Goal: Task Accomplishment & Management: Use online tool/utility

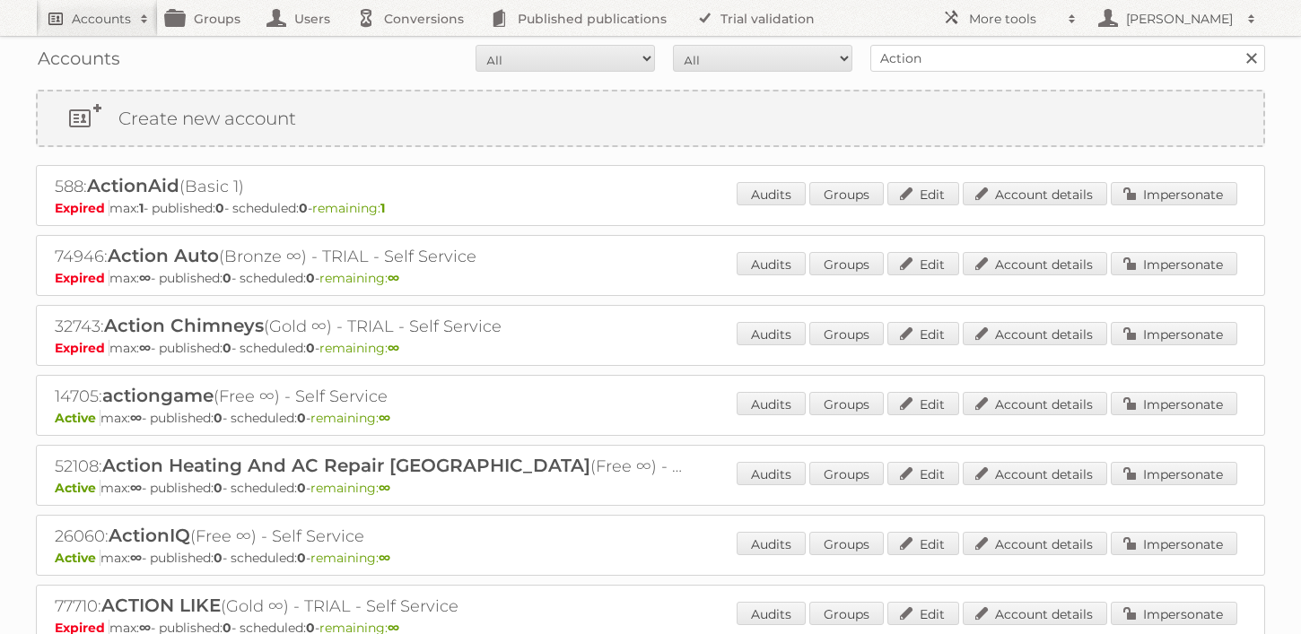
click at [118, 25] on h2 "Accounts" at bounding box center [101, 19] width 59 height 18
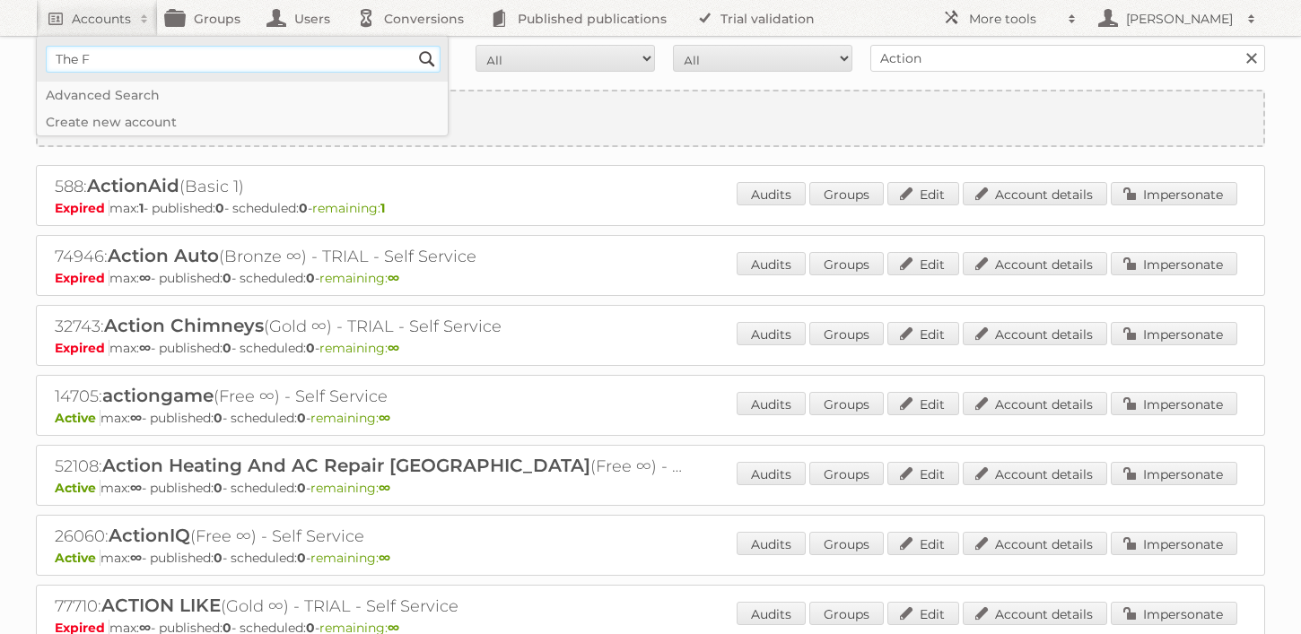
type input"] "The foschini group media"
click at [414, 46] on input "Search" at bounding box center [427, 59] width 27 height 27
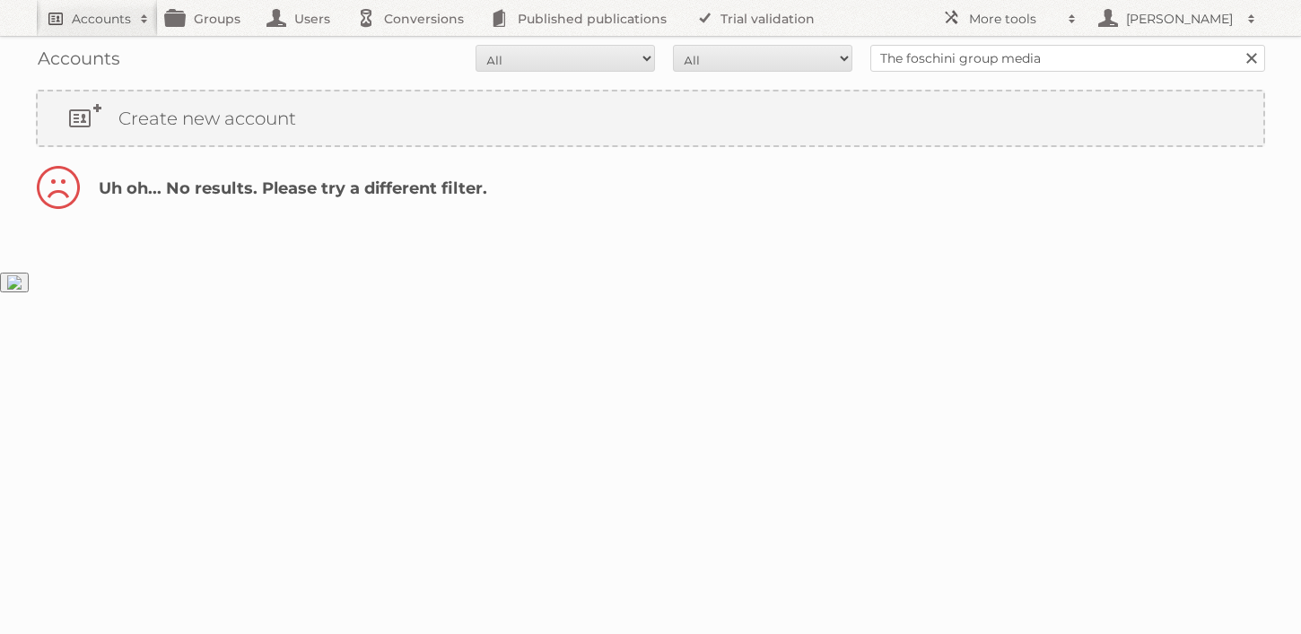
click at [81, 27] on link "Accounts" at bounding box center [97, 18] width 122 height 36
type input"] "TFG"
click at [414, 46] on input "Search" at bounding box center [427, 59] width 27 height 27
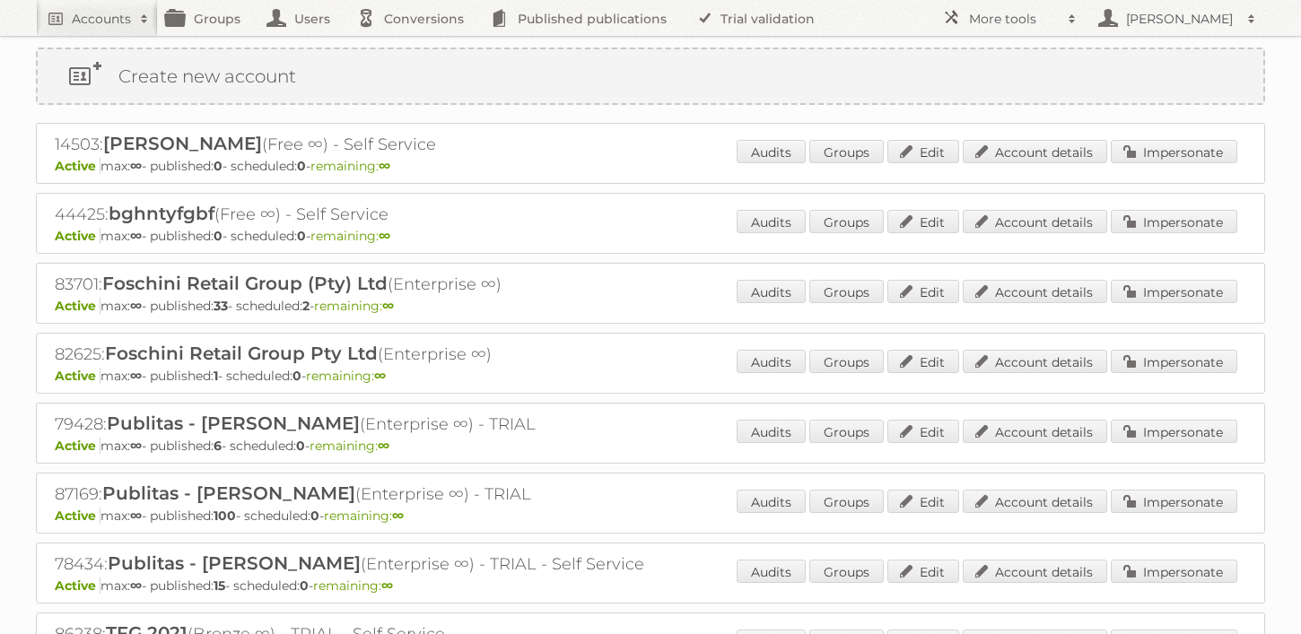
scroll to position [45, 0]
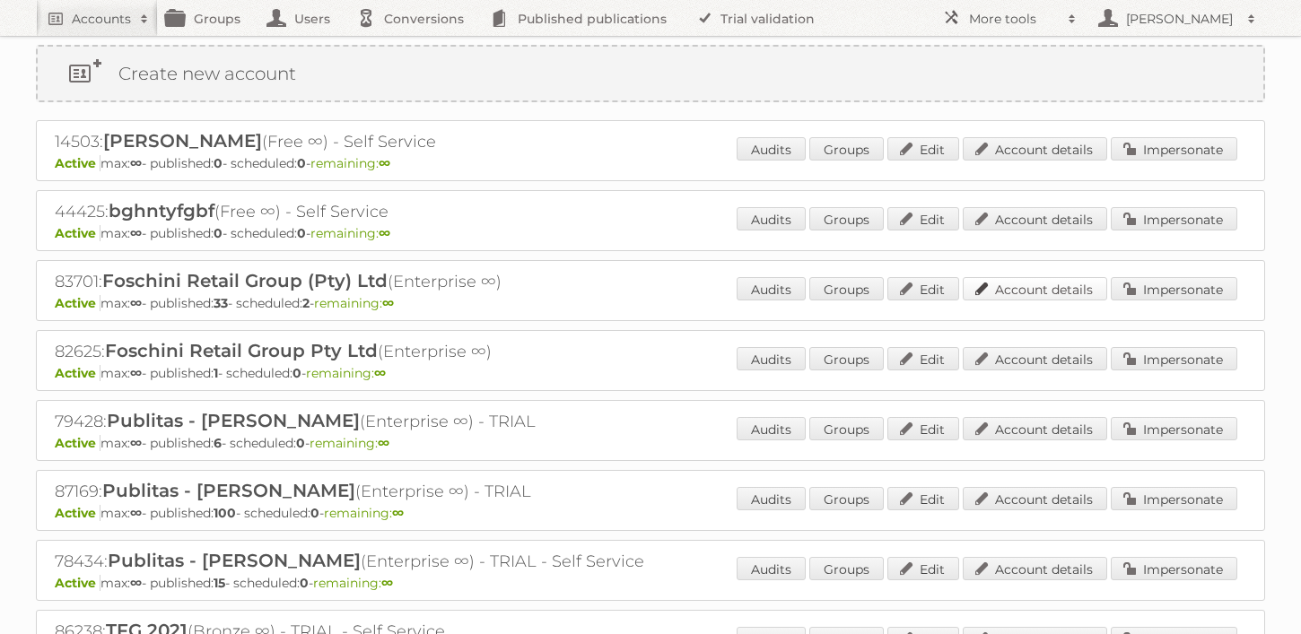
click at [1069, 288] on link "Account details" at bounding box center [1035, 288] width 144 height 23
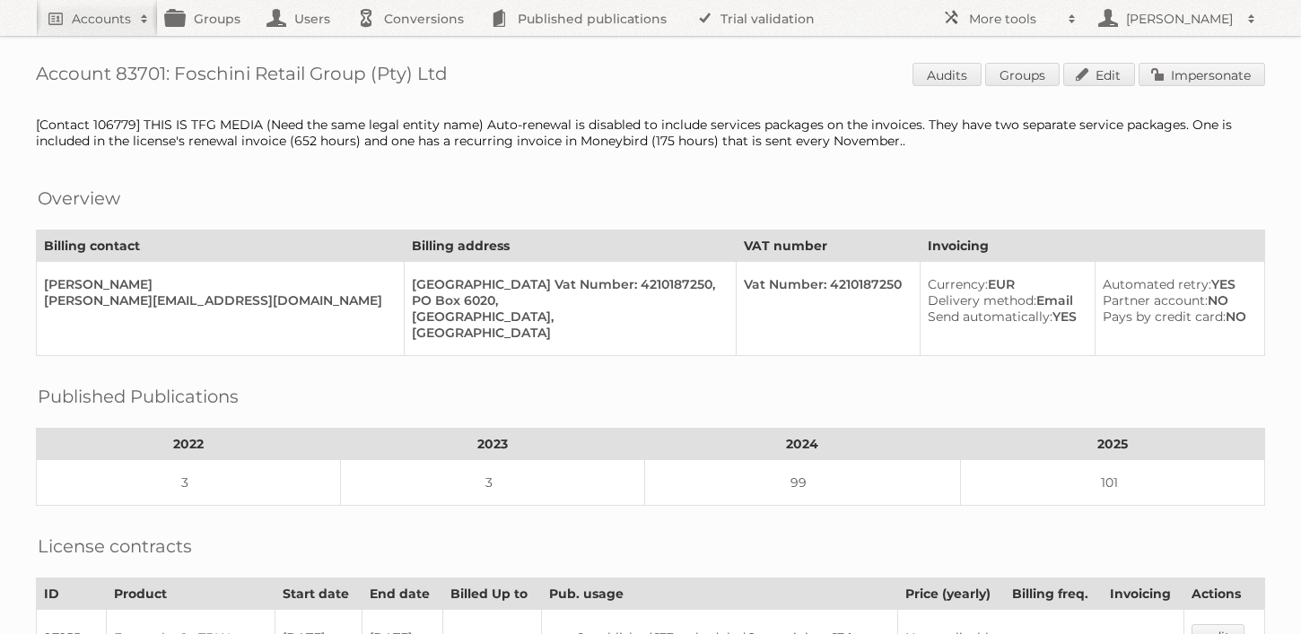
click at [1182, 65] on link "Impersonate" at bounding box center [1202, 74] width 127 height 23
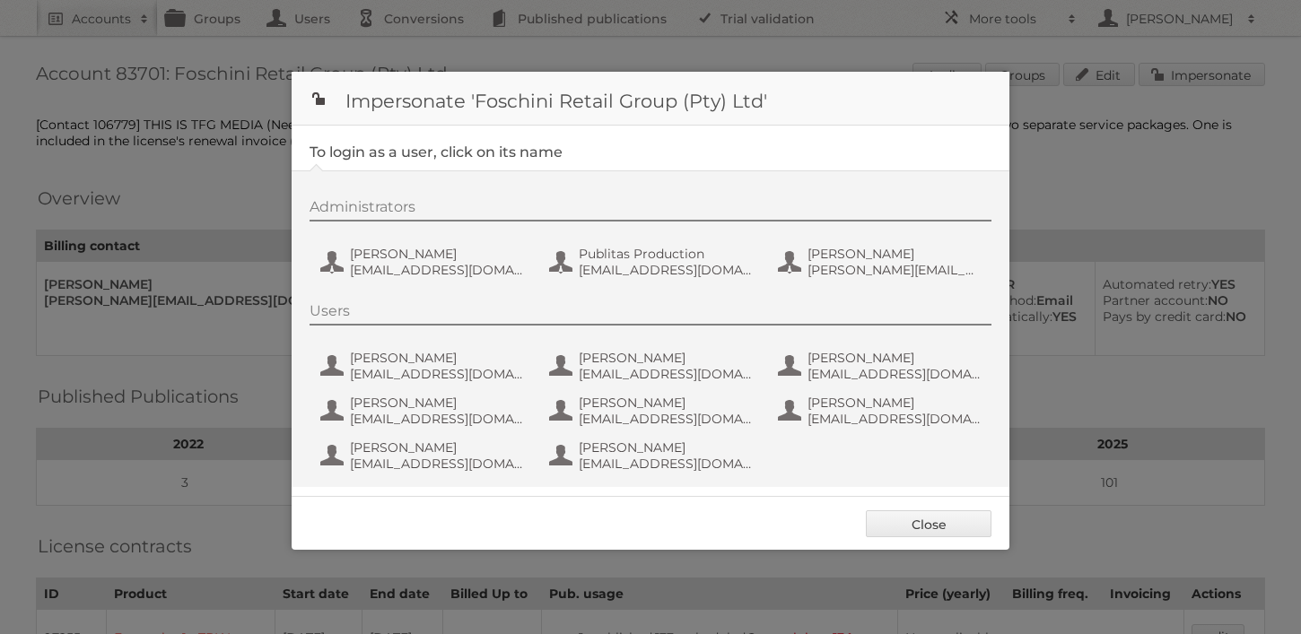
click at [449, 239] on div "Administrators Jeanne de Wet jeanned@tfg.co.za Publitas Production fs+tfgmedia@…" at bounding box center [660, 241] width 700 height 86
click at [430, 268] on span "jeanned@tfg.co.za" at bounding box center [437, 270] width 174 height 16
